Goal: Task Accomplishment & Management: Use online tool/utility

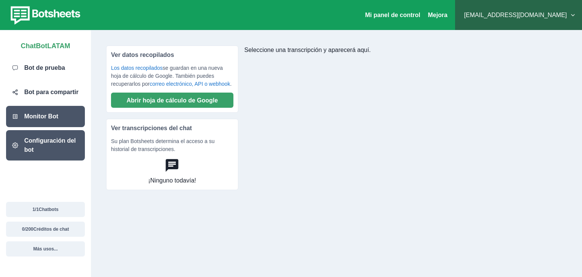
click at [47, 143] on font "Configuración del bot" at bounding box center [50, 145] width 52 height 16
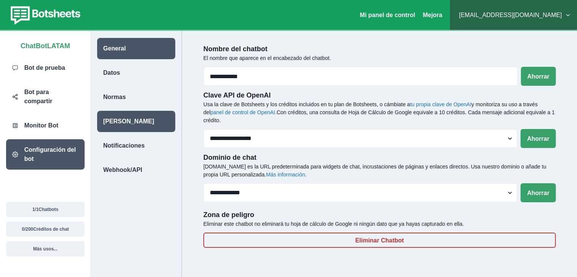
click at [133, 120] on div "[PERSON_NAME]" at bounding box center [136, 121] width 78 height 21
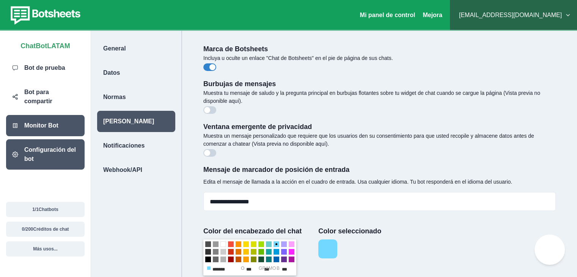
click at [53, 122] on font "Monitor Bot" at bounding box center [41, 125] width 34 height 6
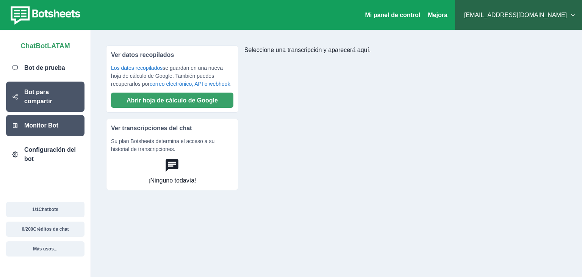
click at [48, 98] on div "Bot para compartir" at bounding box center [45, 97] width 78 height 30
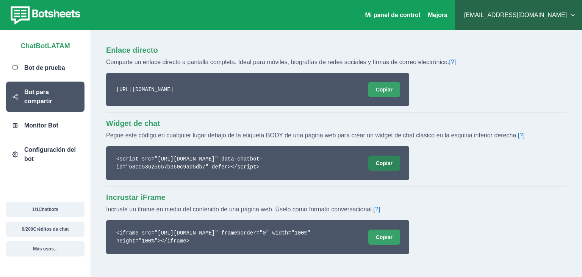
click at [378, 161] on font "Copiar" at bounding box center [384, 163] width 17 height 6
click at [384, 94] on button "Copiar" at bounding box center [385, 89] width 32 height 15
